Goal: Information Seeking & Learning: Learn about a topic

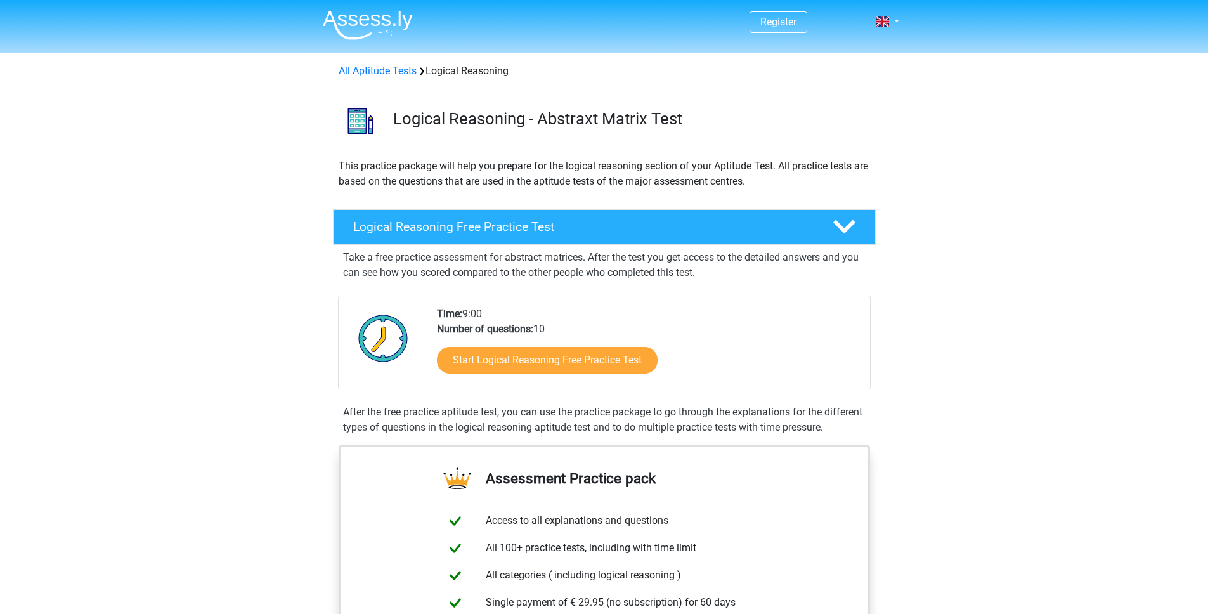
scroll to position [96, 0]
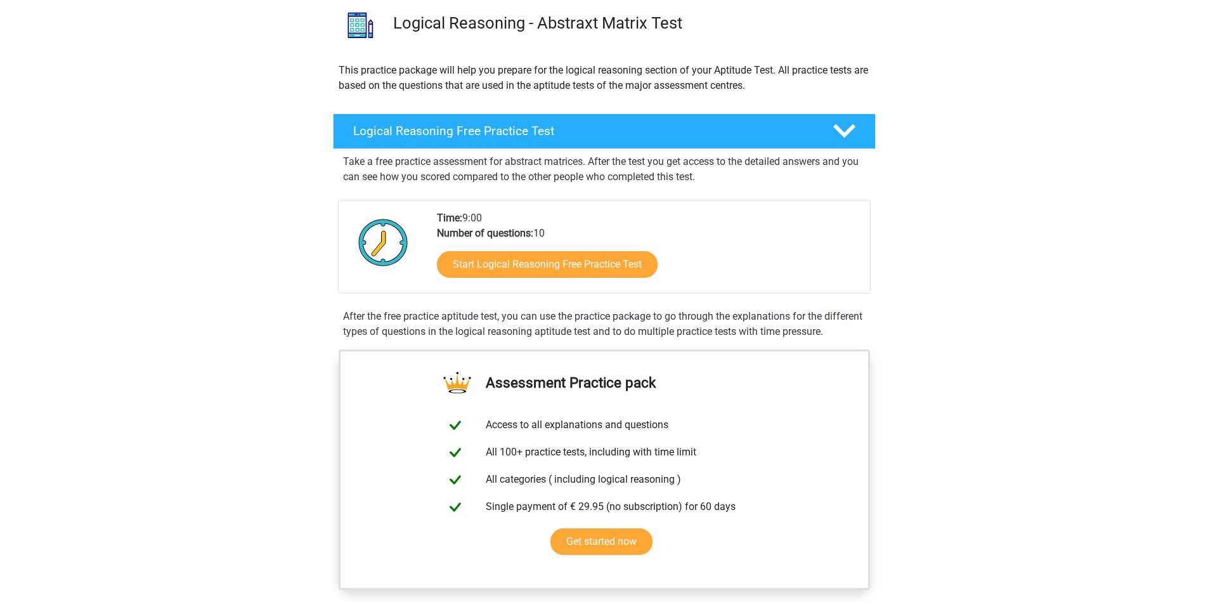
click at [712, 292] on div "Time: 9:00 Number of questions: 10 Start Logical Reasoning Free Practice Test" at bounding box center [604, 247] width 533 height 94
click at [573, 262] on link "Start Logical Reasoning Free Practice Test" at bounding box center [547, 264] width 254 height 30
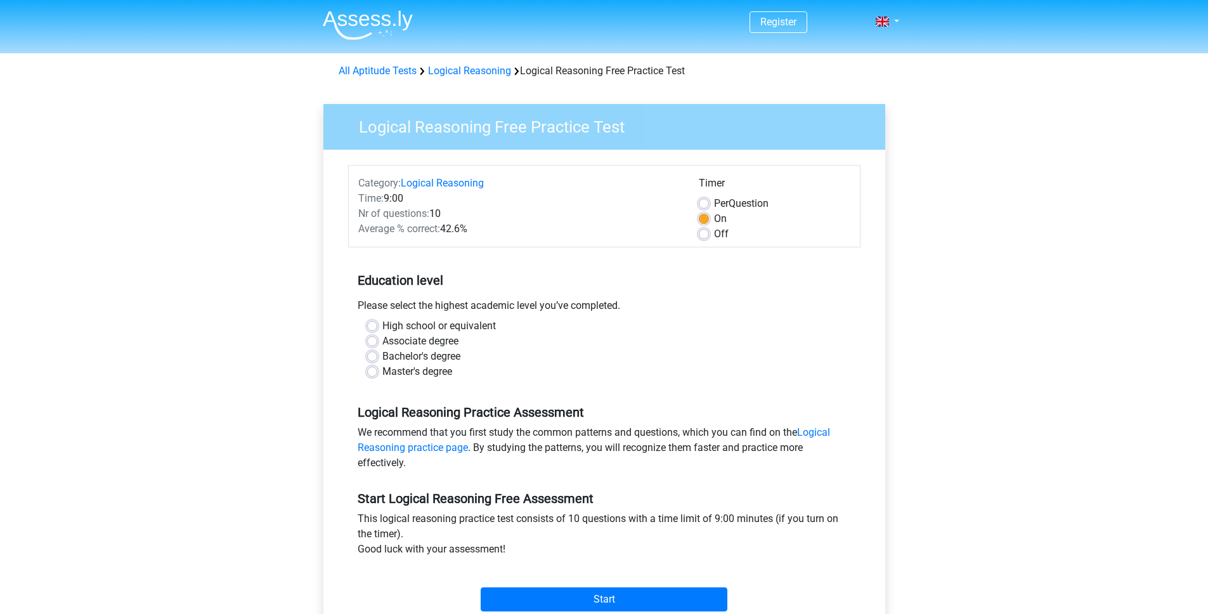
click at [438, 335] on label "Associate degree" at bounding box center [420, 341] width 76 height 15
click at [377, 335] on input "Associate degree" at bounding box center [372, 340] width 10 height 13
radio input "true"
click at [434, 358] on label "Bachelor's degree" at bounding box center [421, 356] width 78 height 15
click at [377, 358] on input "Bachelor's degree" at bounding box center [372, 355] width 10 height 13
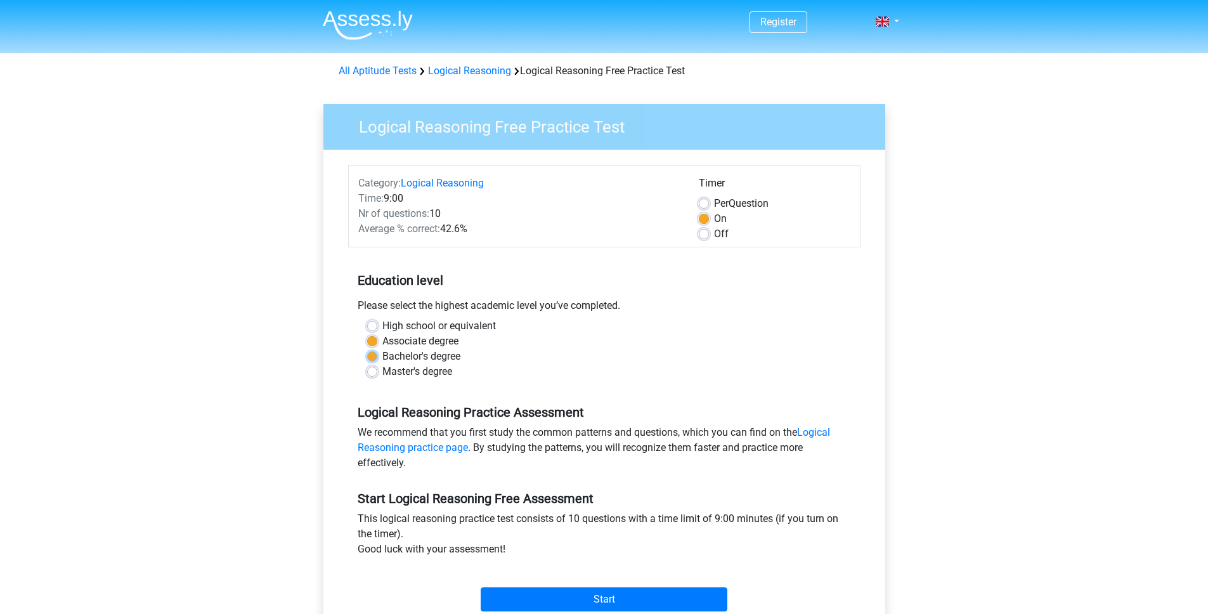
radio input "true"
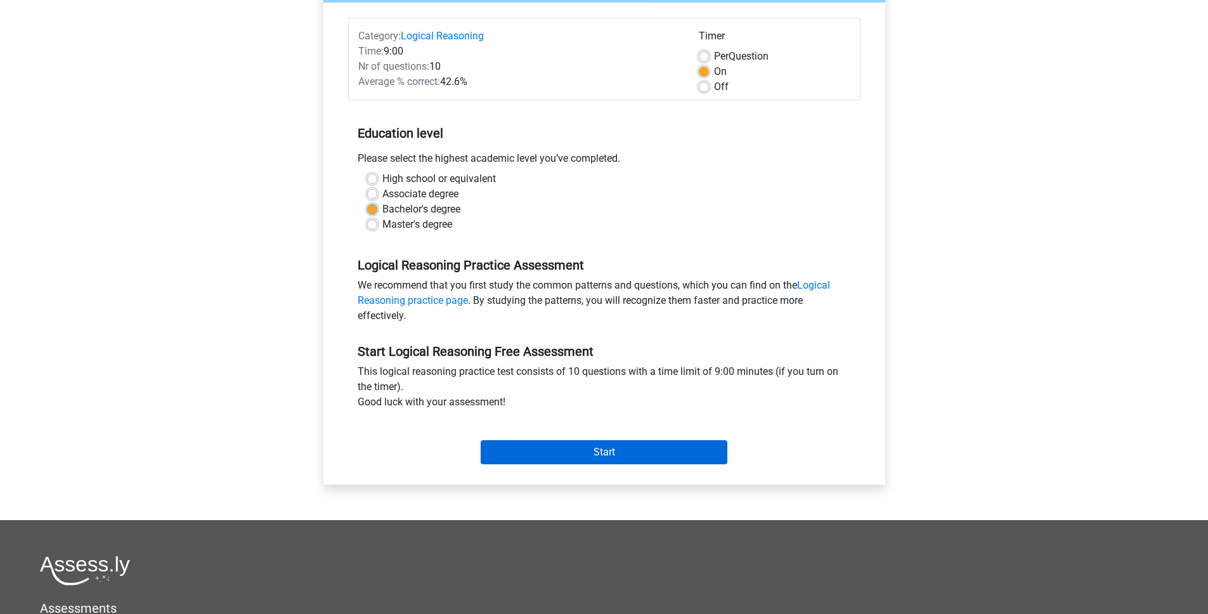
scroll to position [146, 0]
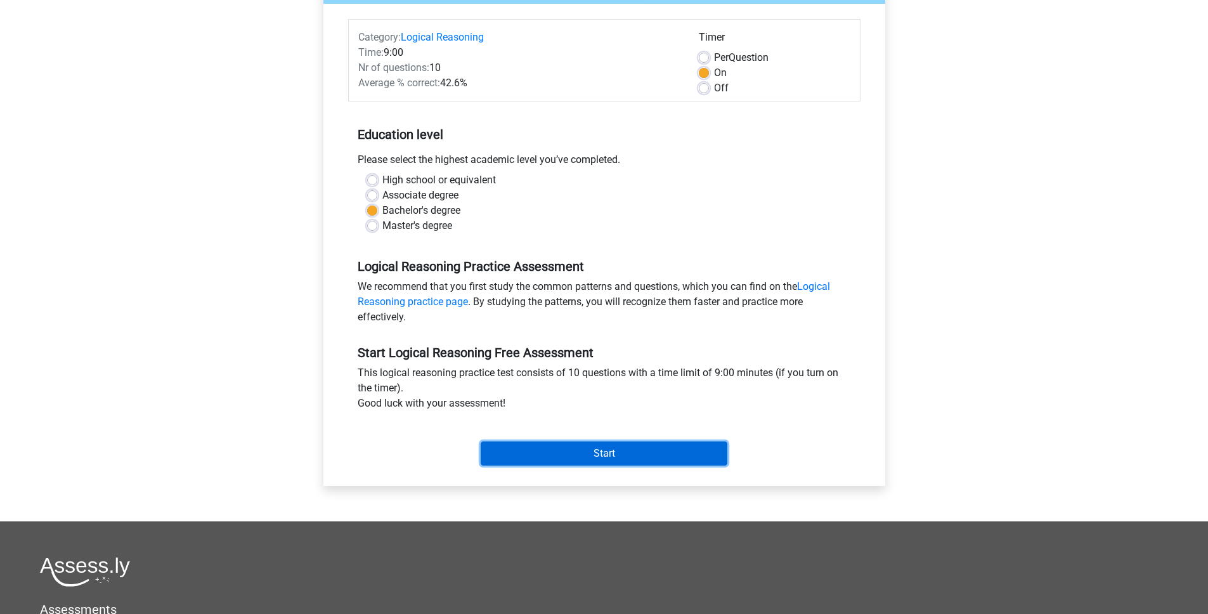
click at [600, 457] on input "Start" at bounding box center [604, 453] width 247 height 24
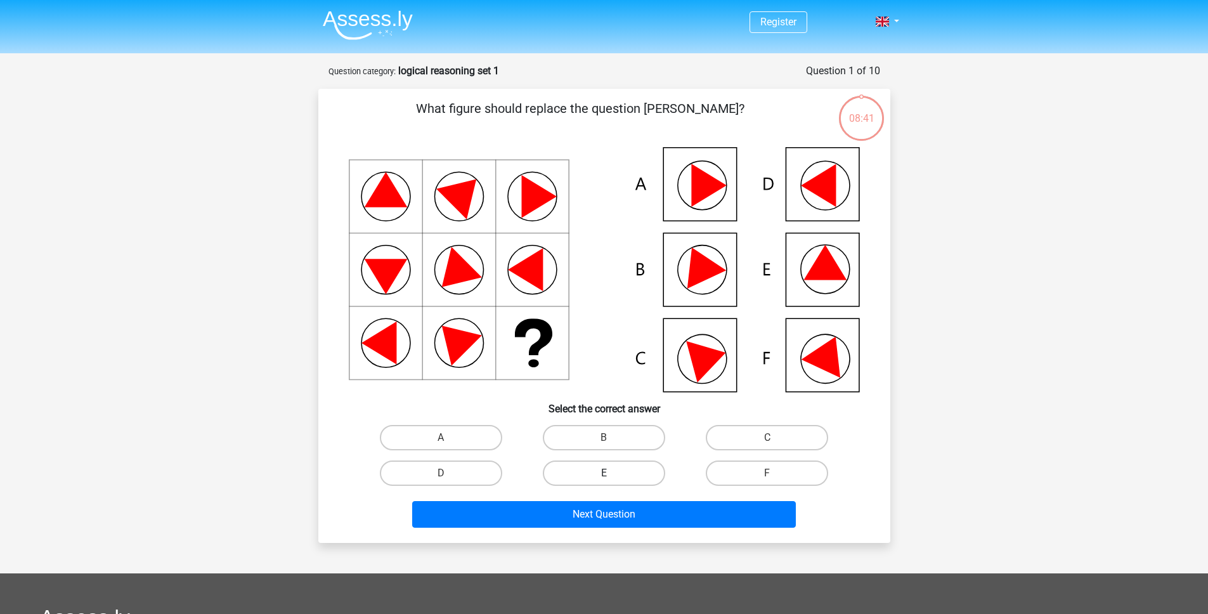
click at [584, 464] on label "E" at bounding box center [604, 472] width 122 height 25
click at [604, 473] on input "E" at bounding box center [608, 477] width 8 height 8
radio input "true"
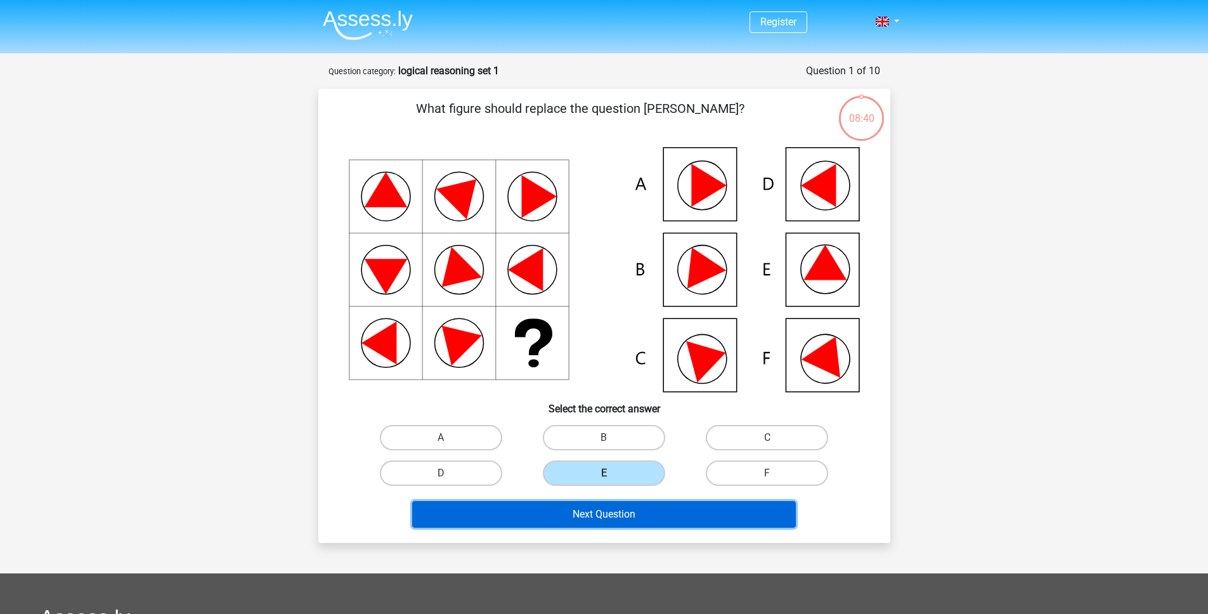
click at [594, 516] on button "Next Question" at bounding box center [604, 514] width 384 height 27
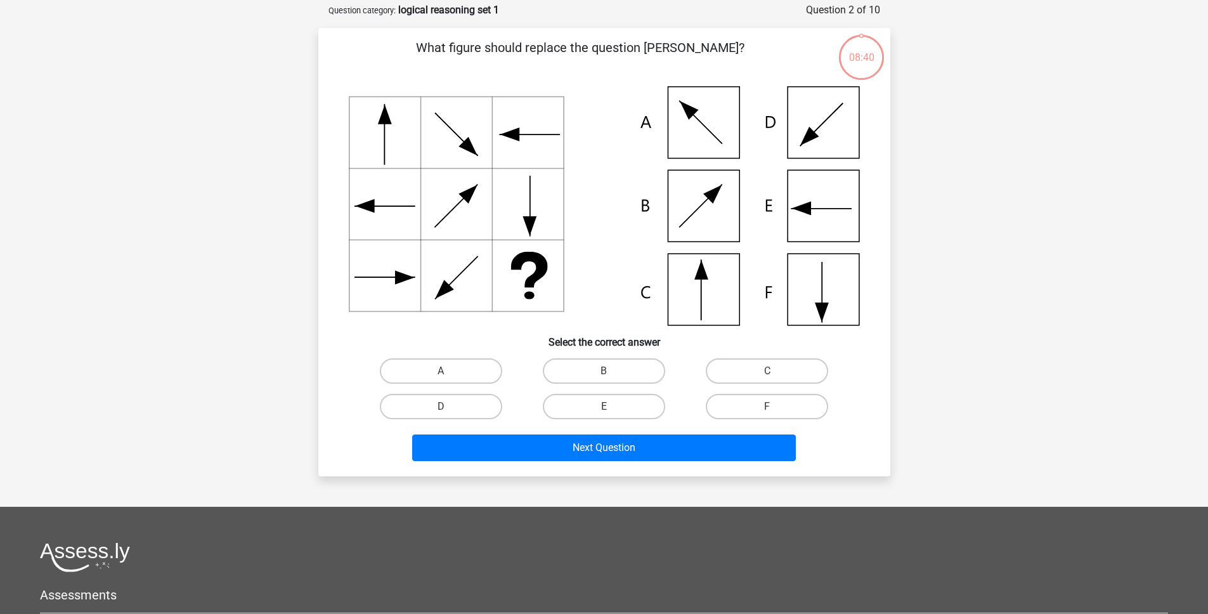
scroll to position [63, 0]
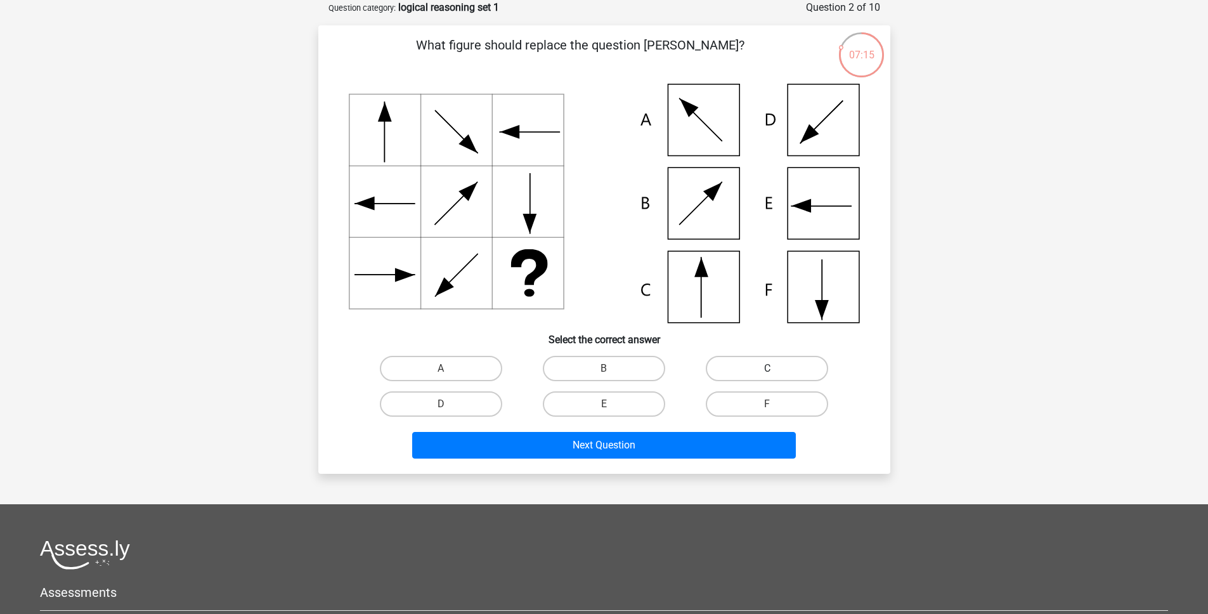
click at [806, 366] on label "C" at bounding box center [767, 368] width 122 height 25
click at [776, 368] on input "C" at bounding box center [771, 372] width 8 height 8
radio input "true"
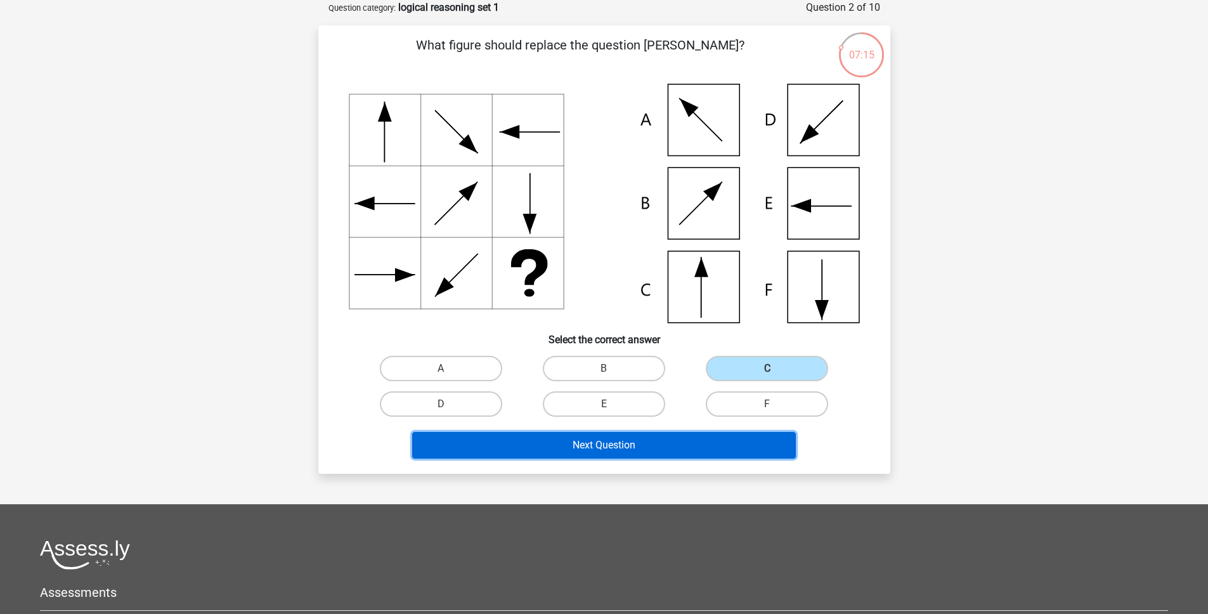
click at [659, 439] on button "Next Question" at bounding box center [604, 445] width 384 height 27
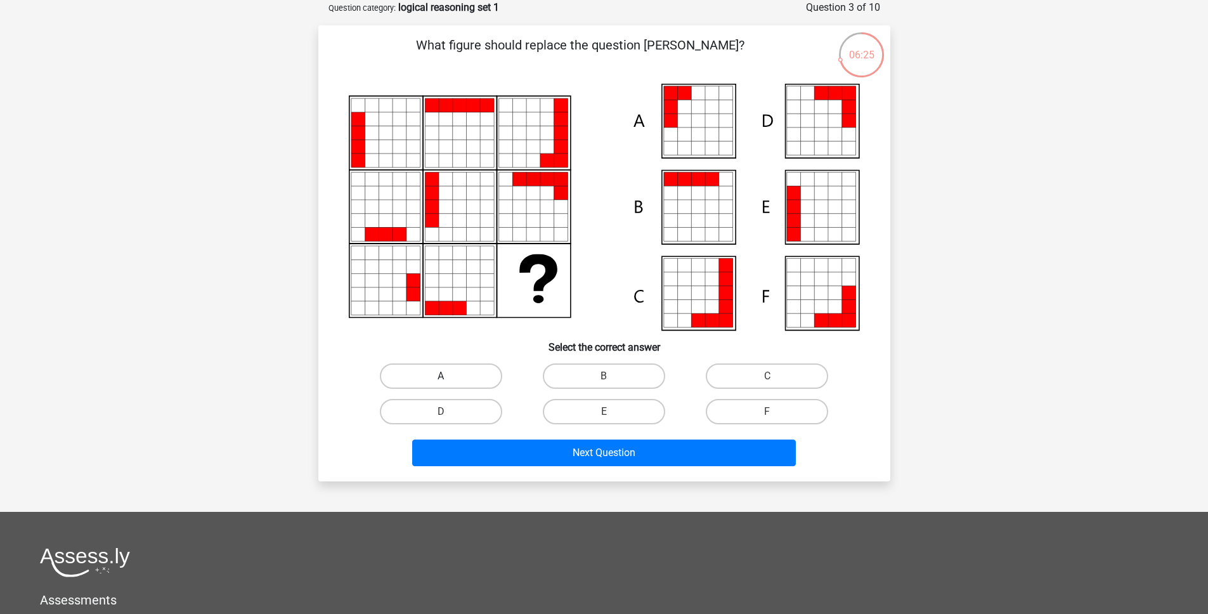
click at [467, 381] on label "A" at bounding box center [441, 375] width 122 height 25
click at [449, 381] on input "A" at bounding box center [445, 380] width 8 height 8
radio input "true"
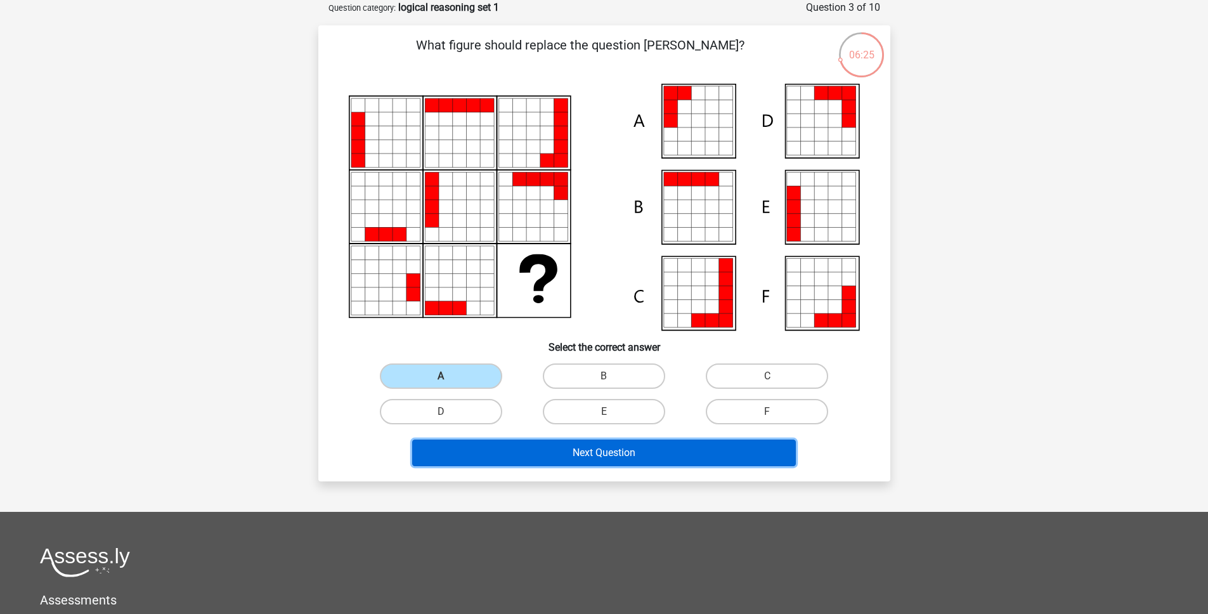
click at [616, 453] on button "Next Question" at bounding box center [604, 452] width 384 height 27
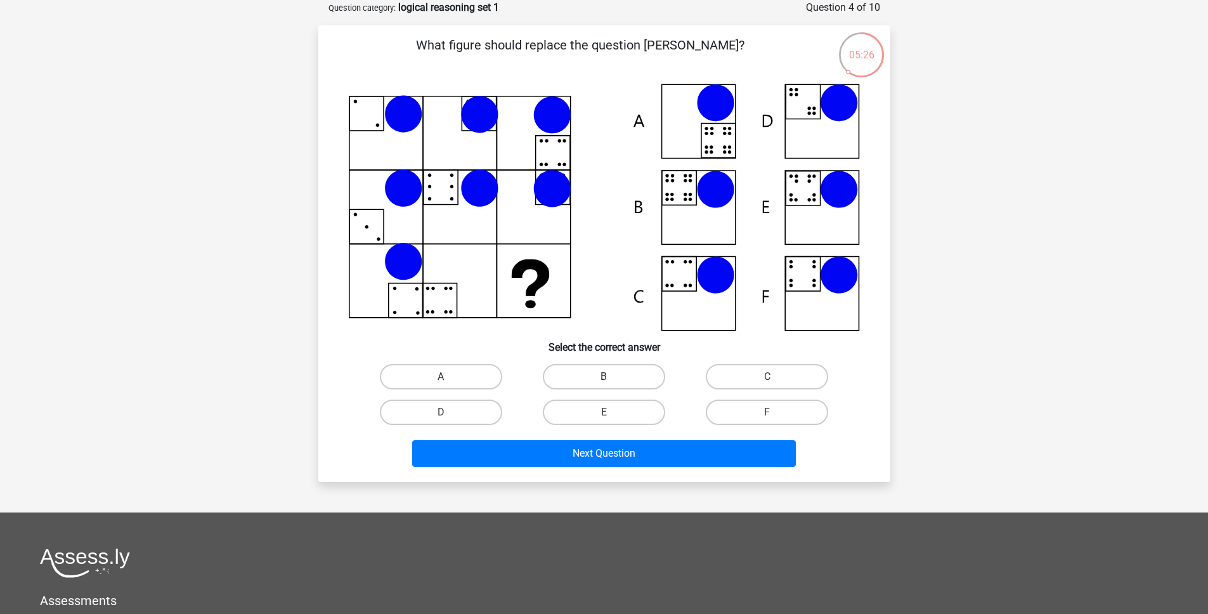
click at [585, 378] on label "B" at bounding box center [604, 376] width 122 height 25
click at [604, 378] on input "B" at bounding box center [608, 381] width 8 height 8
radio input "true"
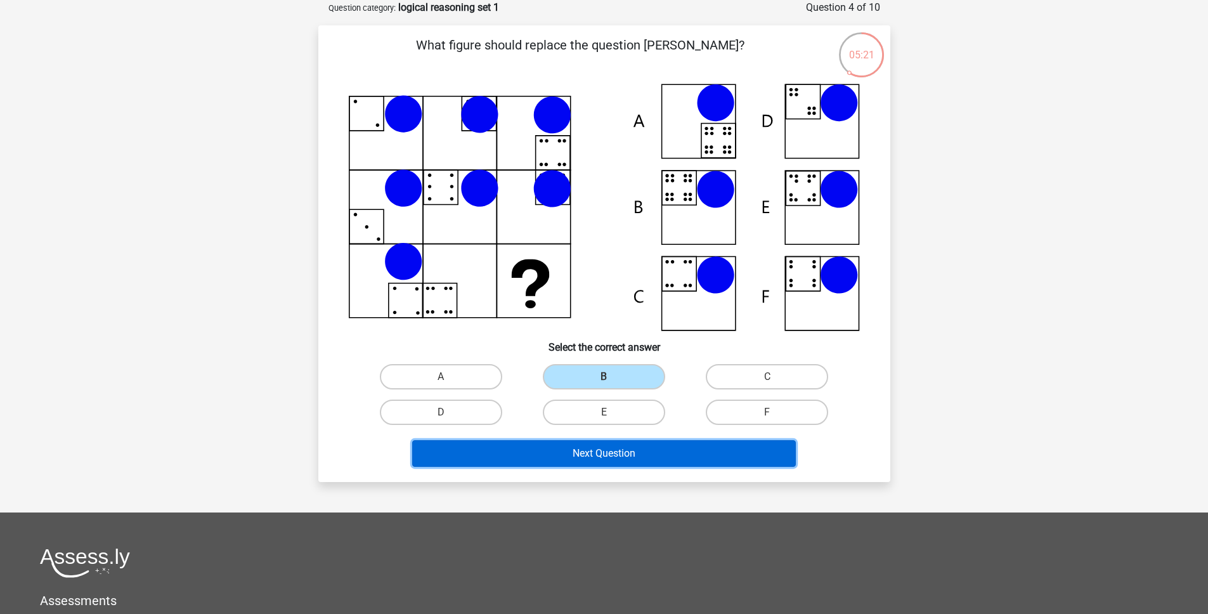
click at [582, 452] on button "Next Question" at bounding box center [604, 453] width 384 height 27
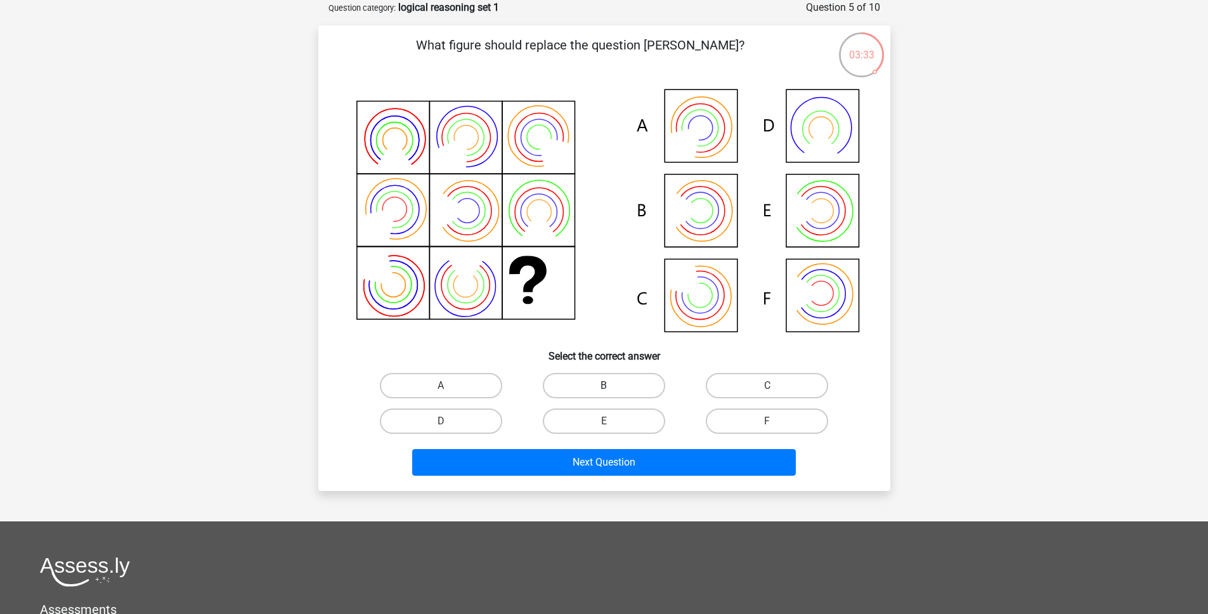
click at [599, 386] on label "B" at bounding box center [604, 385] width 122 height 25
click at [604, 386] on input "B" at bounding box center [608, 390] width 8 height 8
radio input "true"
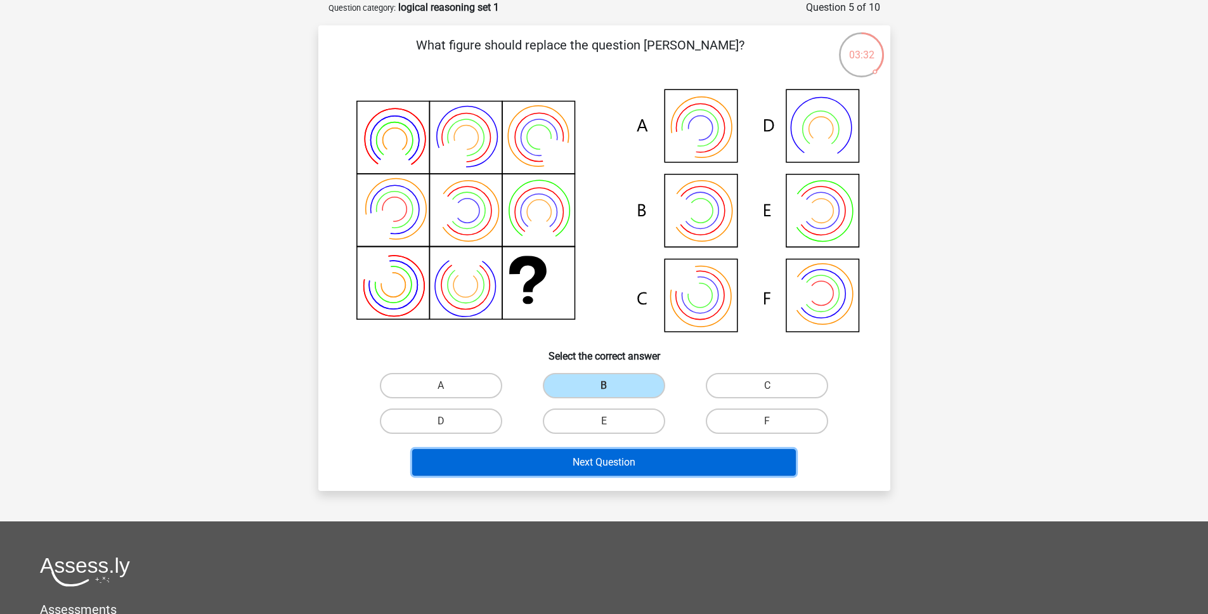
click at [606, 460] on button "Next Question" at bounding box center [604, 462] width 384 height 27
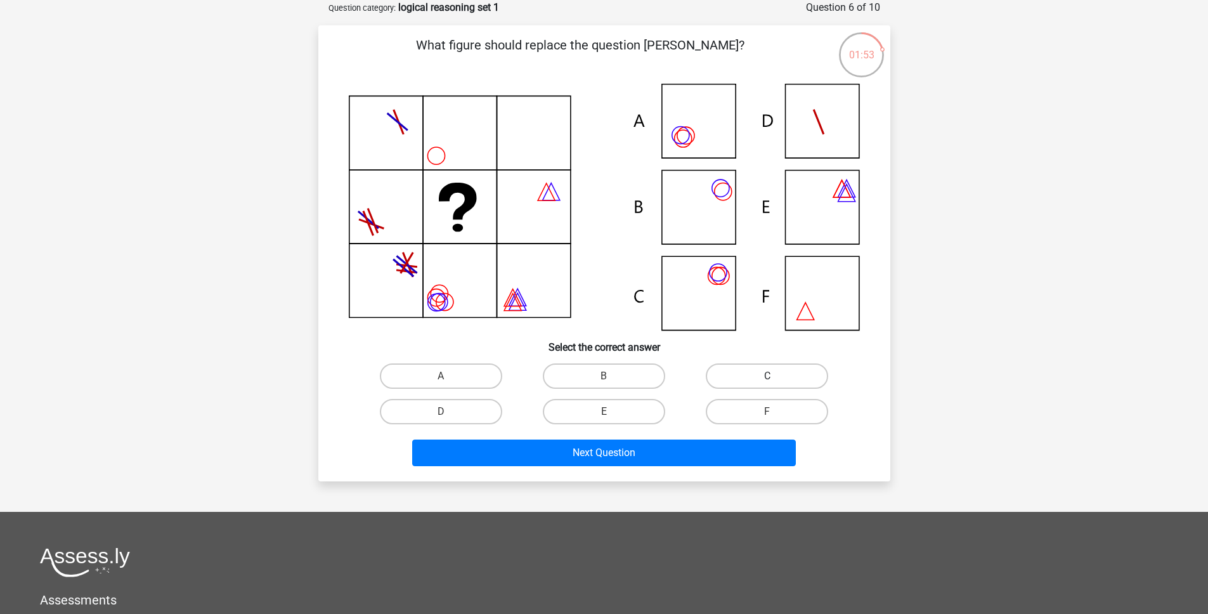
click at [793, 373] on label "C" at bounding box center [767, 375] width 122 height 25
click at [776, 376] on input "C" at bounding box center [771, 380] width 8 height 8
radio input "true"
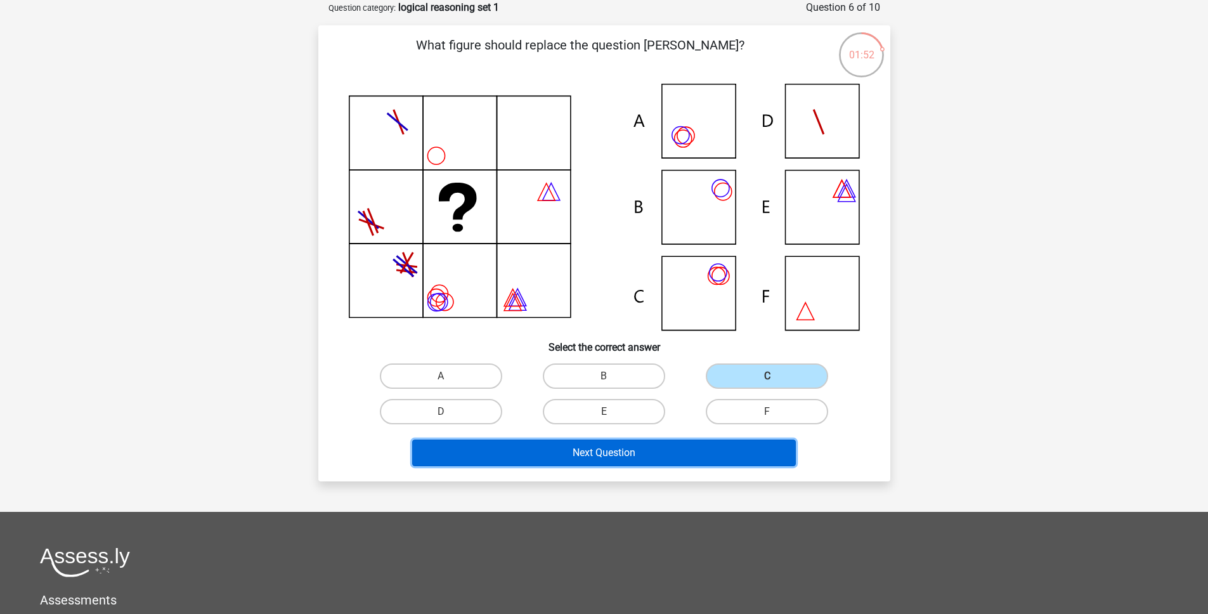
click at [614, 458] on button "Next Question" at bounding box center [604, 452] width 384 height 27
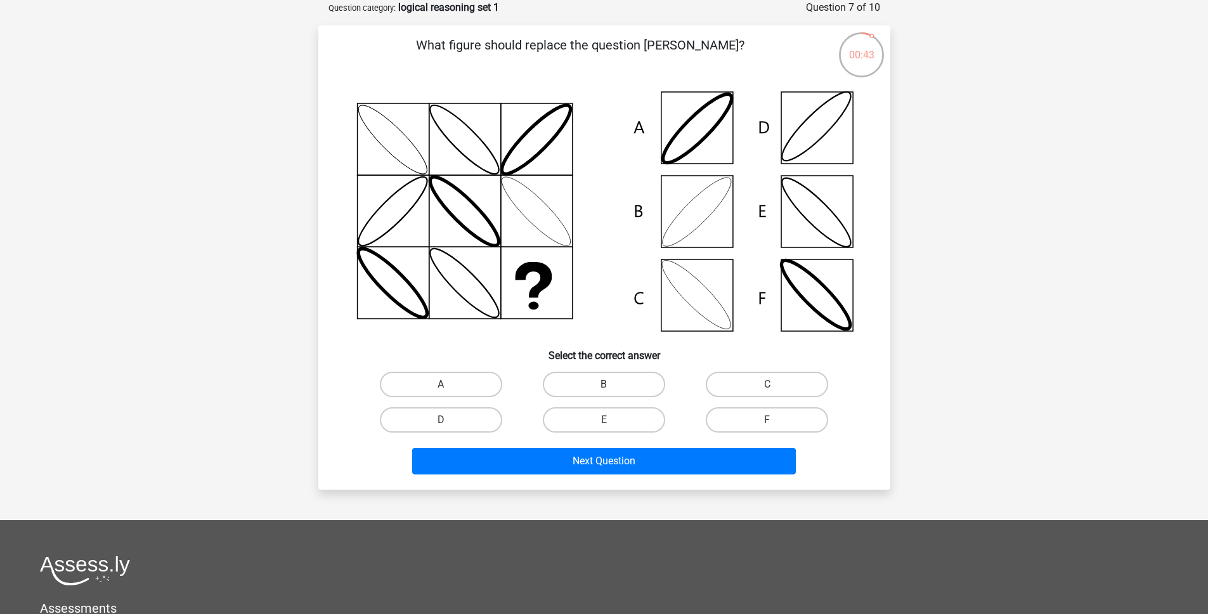
click at [625, 384] on label "B" at bounding box center [604, 384] width 122 height 25
click at [612, 384] on input "B" at bounding box center [608, 388] width 8 height 8
radio input "true"
click at [715, 389] on label "C" at bounding box center [767, 384] width 122 height 25
click at [767, 389] on input "C" at bounding box center [771, 388] width 8 height 8
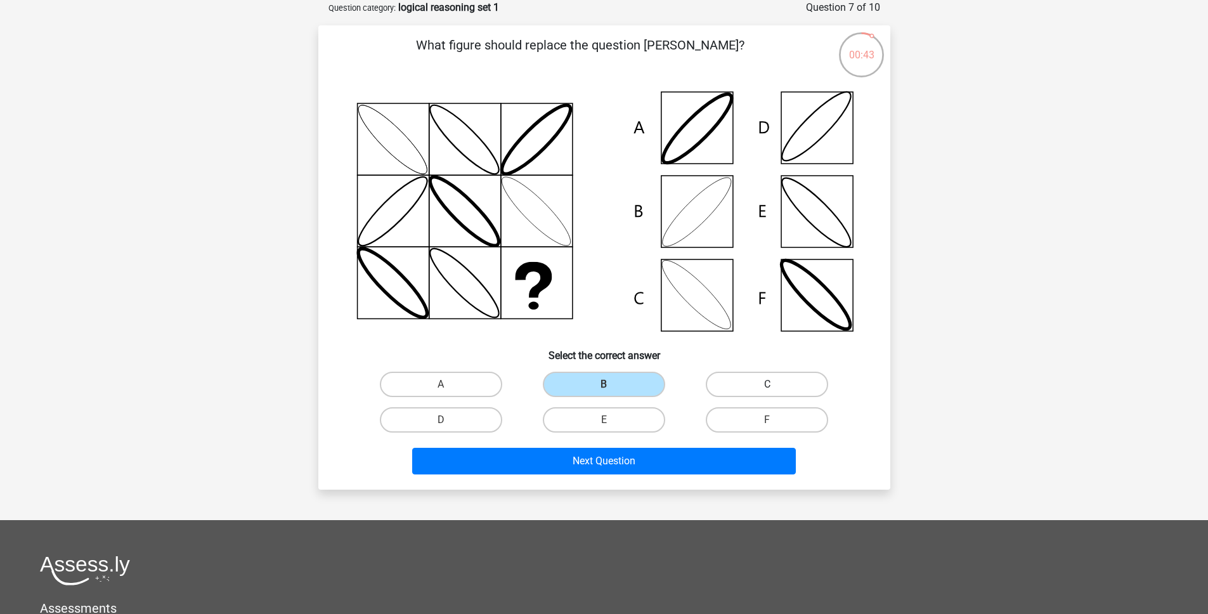
radio input "true"
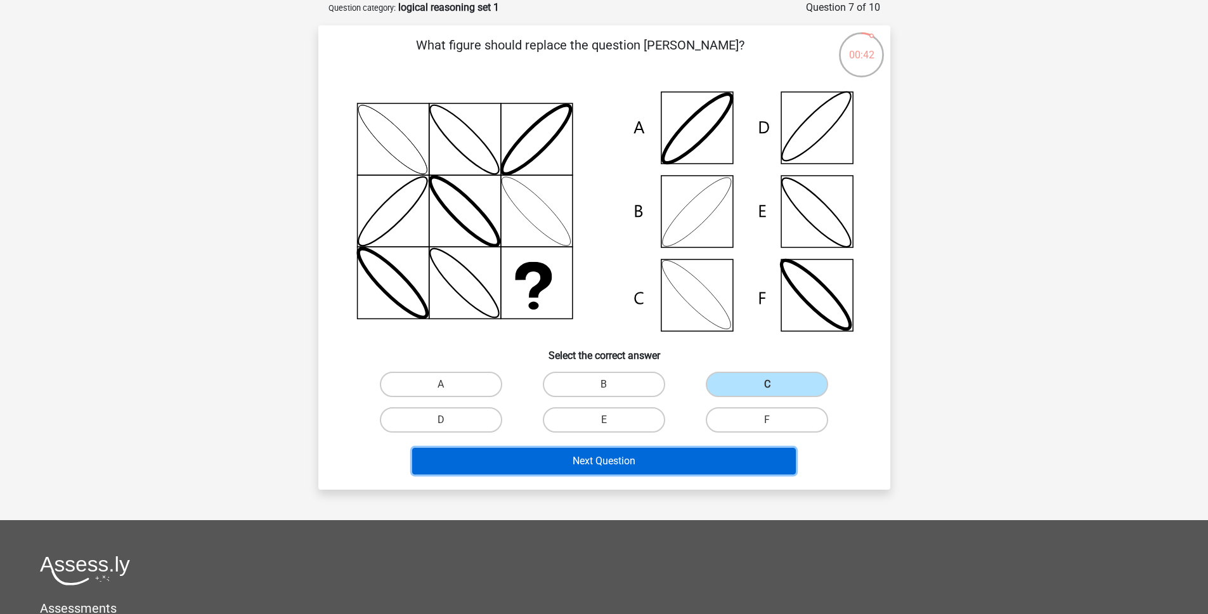
click at [664, 457] on button "Next Question" at bounding box center [604, 461] width 384 height 27
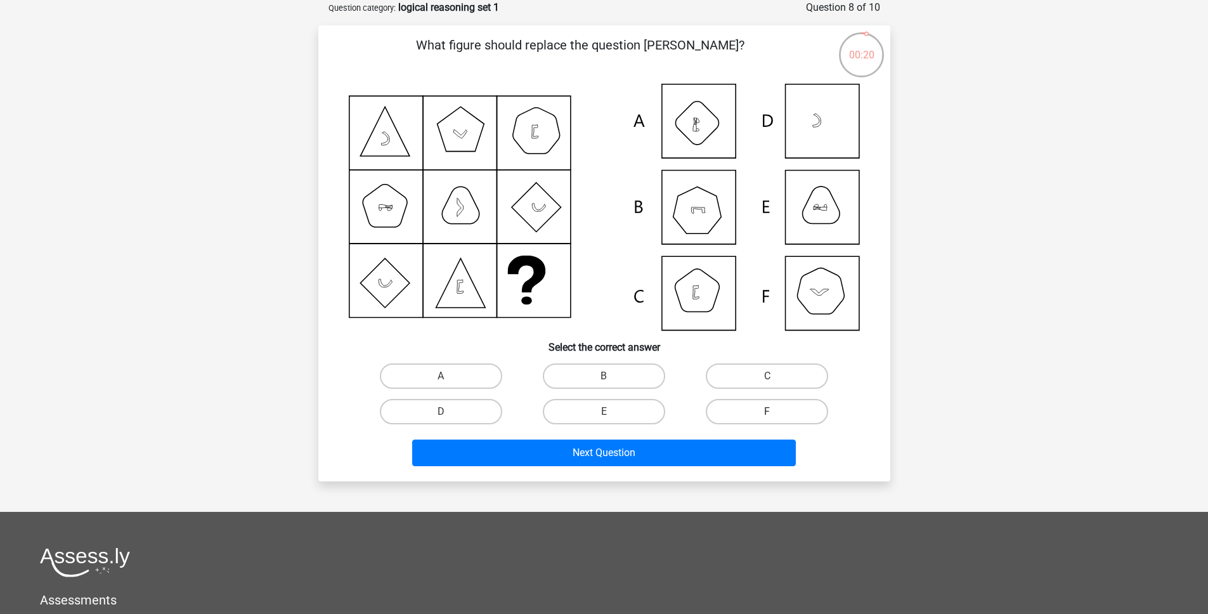
click at [726, 410] on label "F" at bounding box center [767, 411] width 122 height 25
click at [767, 412] on input "F" at bounding box center [771, 416] width 8 height 8
radio input "true"
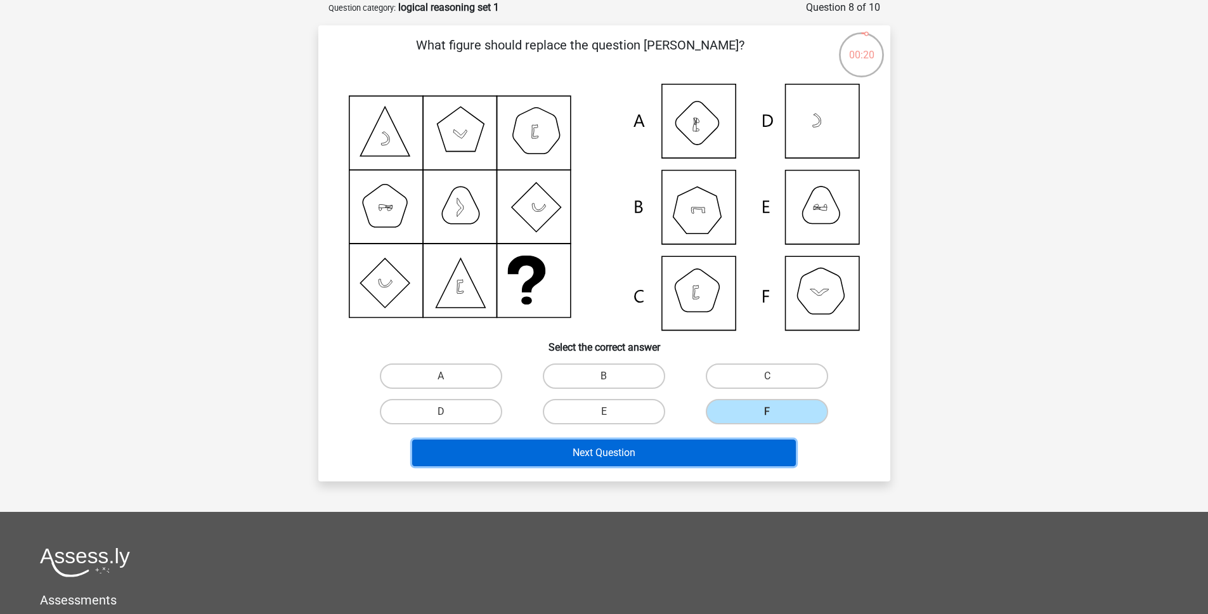
click at [656, 441] on button "Next Question" at bounding box center [604, 452] width 384 height 27
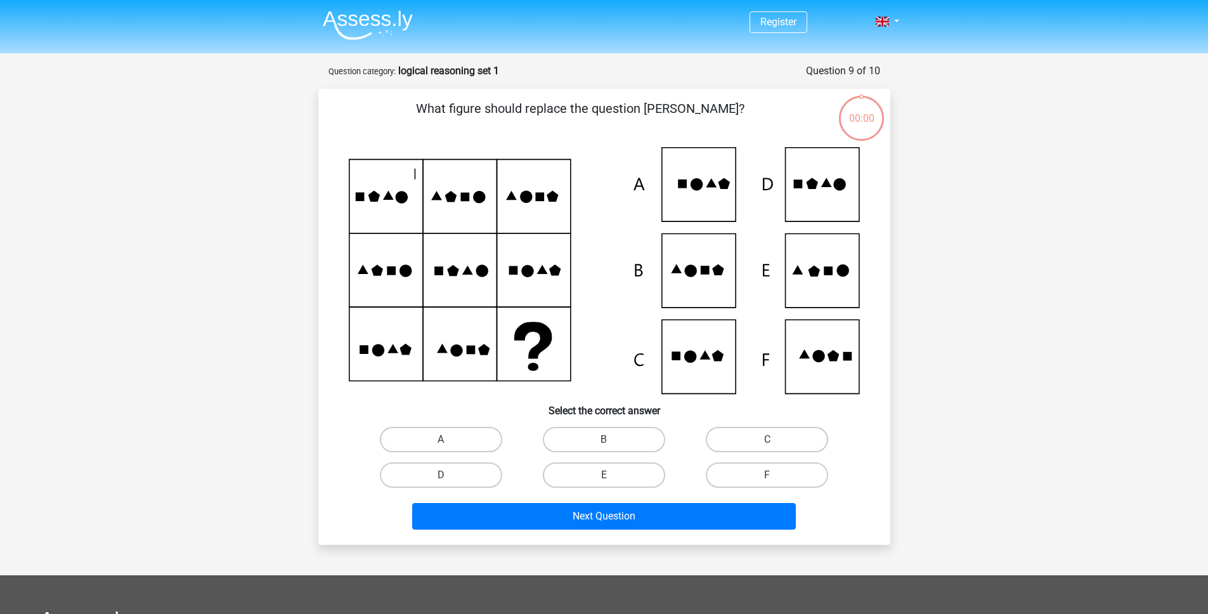
scroll to position [63, 0]
